Goal: Navigation & Orientation: Find specific page/section

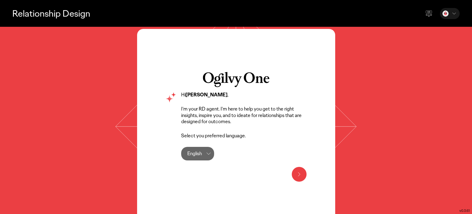
click at [300, 177] on icon at bounding box center [299, 174] width 7 height 7
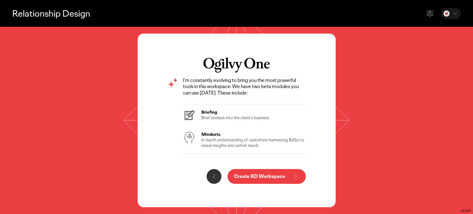
click at [295, 175] on icon at bounding box center [295, 176] width 7 height 7
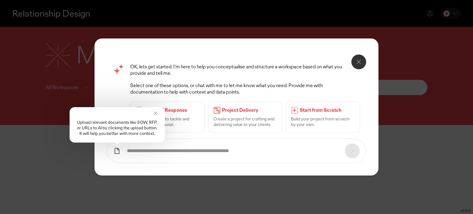
click at [155, 114] on icon at bounding box center [155, 113] width 3 height 3
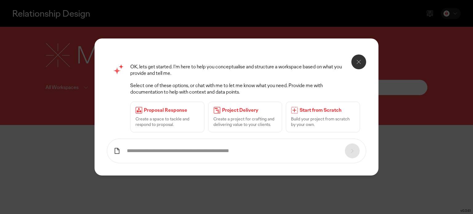
click at [353, 61] on button at bounding box center [359, 62] width 15 height 15
